Goal: Task Accomplishment & Management: Manage account settings

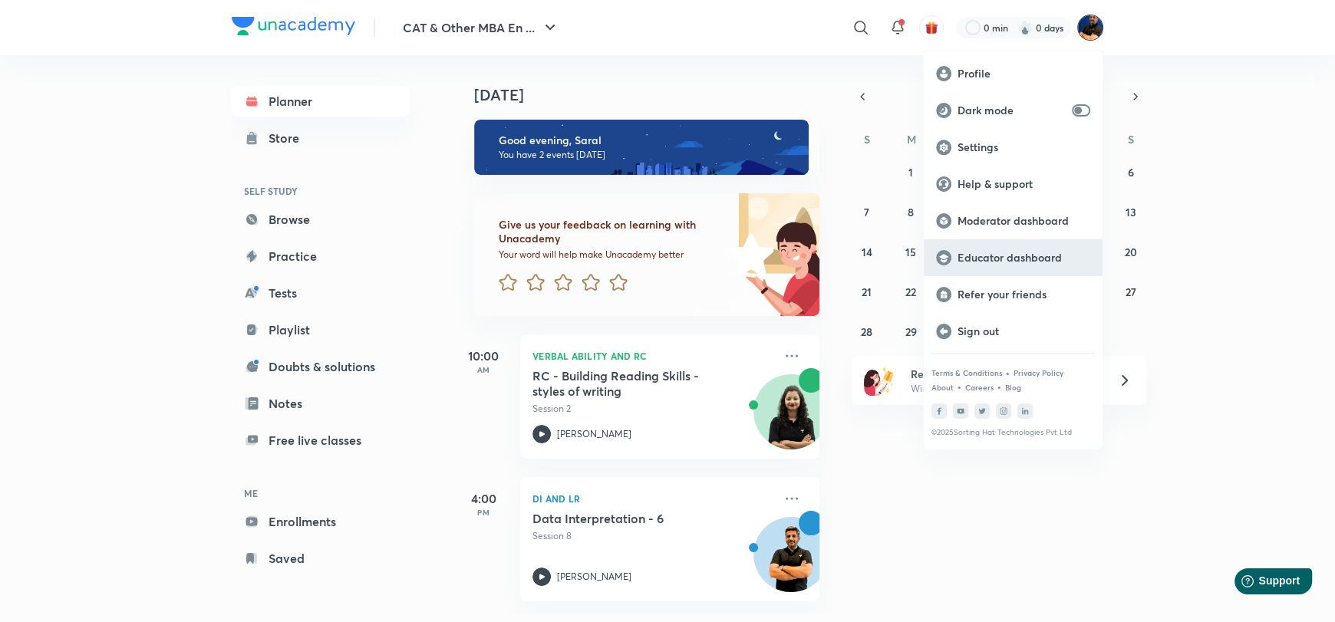
click at [999, 259] on p "Educator dashboard" at bounding box center [1023, 258] width 133 height 14
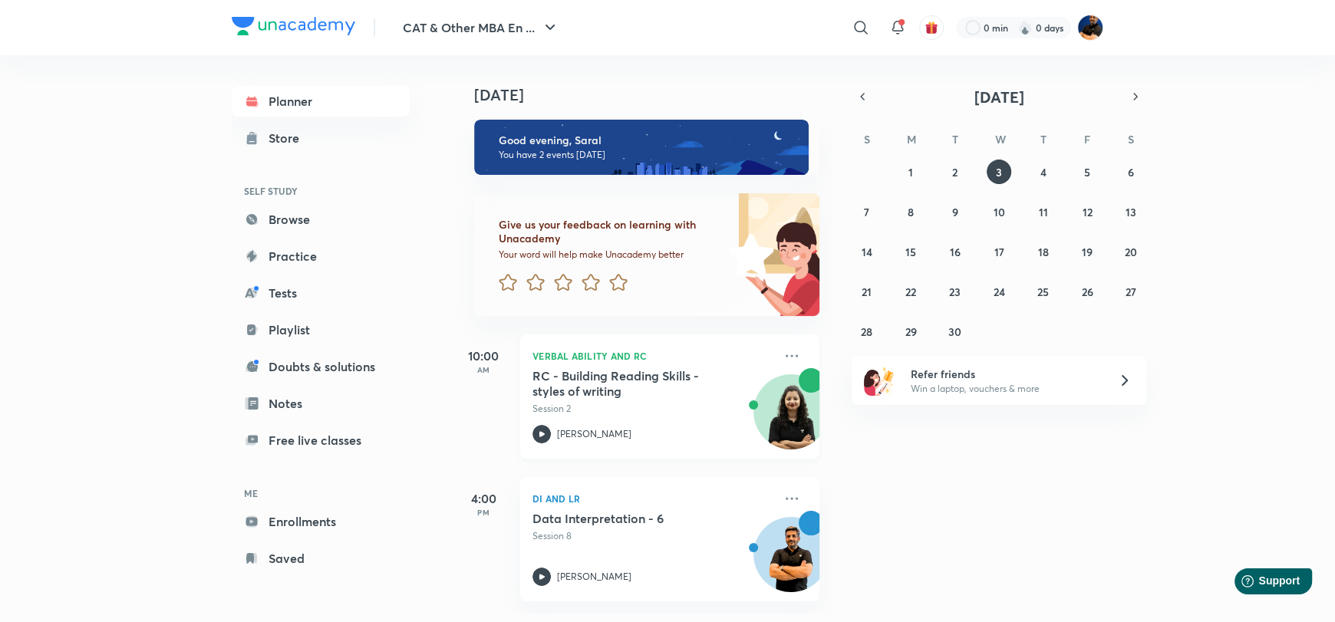
click at [639, 388] on h5 "RC - Building Reading Skills - styles of writing" at bounding box center [627, 383] width 191 height 31
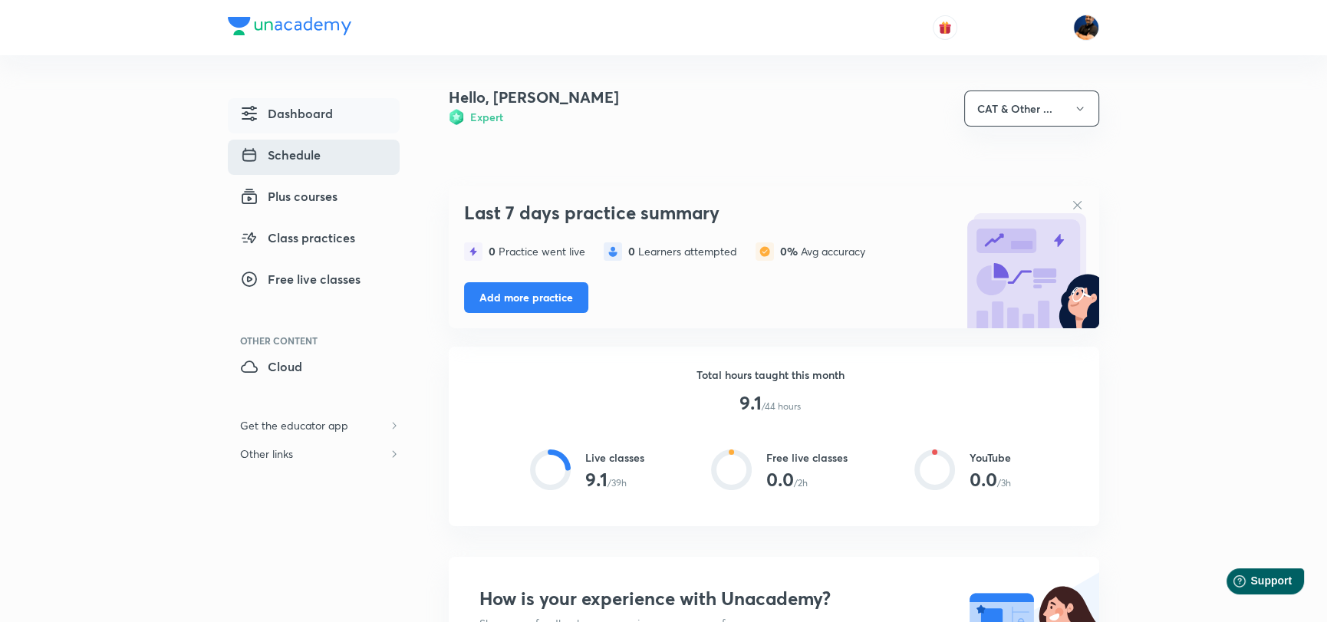
click at [288, 156] on span "Schedule" at bounding box center [280, 155] width 81 height 18
